Goal: Navigation & Orientation: Go to known website

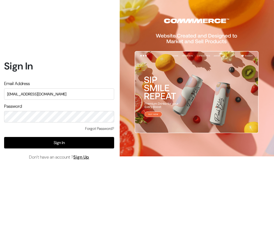
click at [79, 94] on input "[EMAIL_ADDRESS][DOMAIN_NAME]" at bounding box center [59, 93] width 110 height 11
drag, startPoint x: 66, startPoint y: 92, endPoint x: 0, endPoint y: 97, distance: 66.1
click at [0, 97] on div "Sign In Email Address [URL] Password Forgot Password? Sign In Don’t have an acc…" at bounding box center [57, 112] width 114 height 225
drag, startPoint x: 54, startPoint y: 92, endPoint x: 0, endPoint y: 92, distance: 54.2
click at [0, 92] on div "Sign In Email Address [URL] Password Forgot Password? Sign In Don’t have an acc…" at bounding box center [57, 112] width 114 height 225
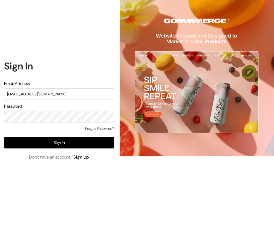
type input "[EMAIL_ADDRESS][DOMAIN_NAME]"
click at [0, 117] on div "Sign In Email Address [EMAIL_ADDRESS][DOMAIN_NAME] Password Forgot Password? Si…" at bounding box center [57, 112] width 114 height 225
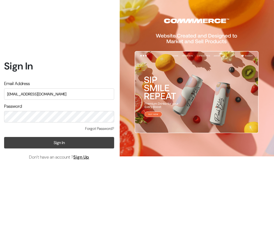
click at [18, 142] on button "Sign In" at bounding box center [59, 142] width 110 height 11
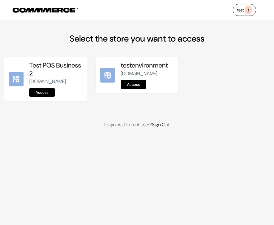
click at [44, 97] on link "Access" at bounding box center [41, 92] width 25 height 9
